Goal: Transaction & Acquisition: Subscribe to service/newsletter

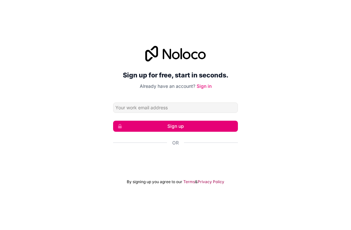
click at [121, 113] on input "Email address" at bounding box center [175, 107] width 125 height 10
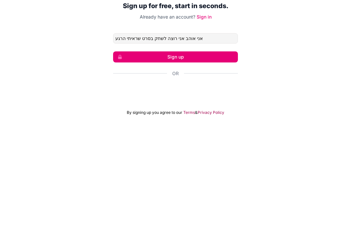
type input "‏אני אוהב אני רוצה לשחק בסרט שראיתי הרגע"
click at [176, 121] on button "Sign up" at bounding box center [175, 126] width 125 height 11
click at [120, 102] on form "‏אני אוהב אני רוצה לשחק בסרט שראיתי הרגע Sign up Or By signing up you agree to …" at bounding box center [175, 143] width 125 height 82
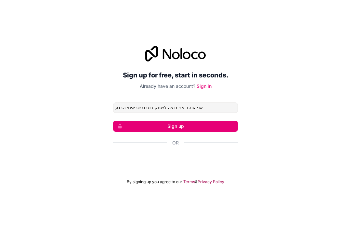
click at [140, 121] on button "Sign up" at bounding box center [175, 126] width 125 height 11
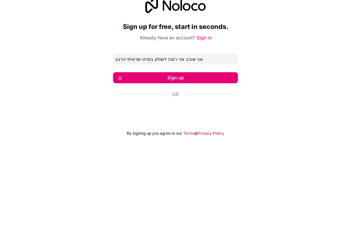
click at [148, 121] on button "Sign up" at bounding box center [175, 126] width 125 height 11
click at [156, 121] on button "Sign up" at bounding box center [175, 126] width 125 height 11
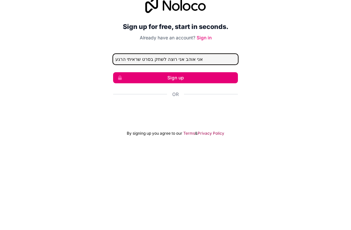
click at [159, 121] on button "Sign up" at bounding box center [175, 126] width 125 height 11
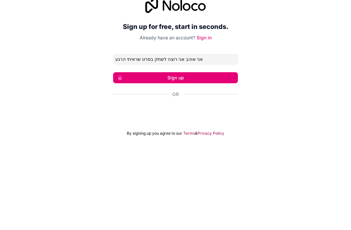
click at [159, 121] on button "Sign up" at bounding box center [175, 126] width 125 height 11
click at [168, 121] on button "Sign up" at bounding box center [175, 126] width 125 height 11
click at [139, 121] on button "Sign up" at bounding box center [175, 126] width 125 height 11
click at [332, 39] on div "Sign up for free, start in seconds. Already have an account? Sign in ‏אני אוהב …" at bounding box center [175, 115] width 351 height 157
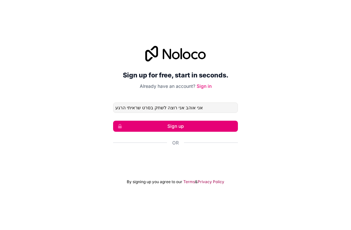
click at [153, 179] on span "By signing up you agree to our" at bounding box center [155, 181] width 56 height 5
click at [196, 190] on div "Sign up for free, start in seconds. Already have an account? Sign in ‏אני אוהב …" at bounding box center [175, 115] width 351 height 230
click at [195, 190] on div "Sign up for free, start in seconds. Already have an account? Sign in ‏אני אוהב …" at bounding box center [175, 115] width 351 height 230
click at [173, 176] on div "Sign up for free, start in seconds. Already have an account? Sign in ‏אני אוהב …" at bounding box center [175, 115] width 351 height 157
